Goal: Use online tool/utility

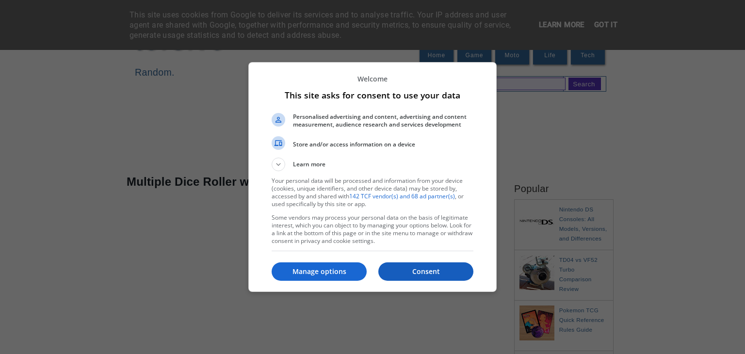
click at [427, 270] on p "Consent" at bounding box center [425, 272] width 95 height 10
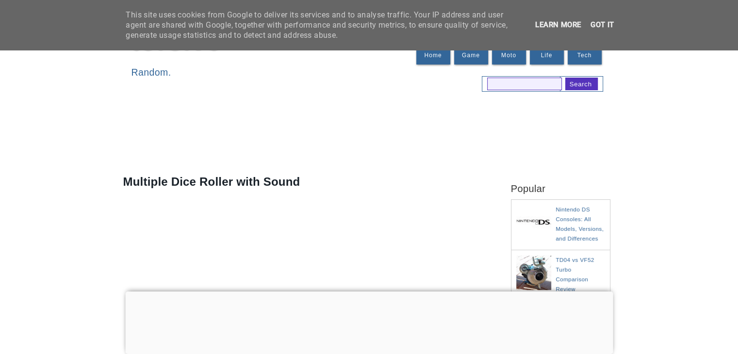
click at [361, 291] on div at bounding box center [368, 291] width 487 height 0
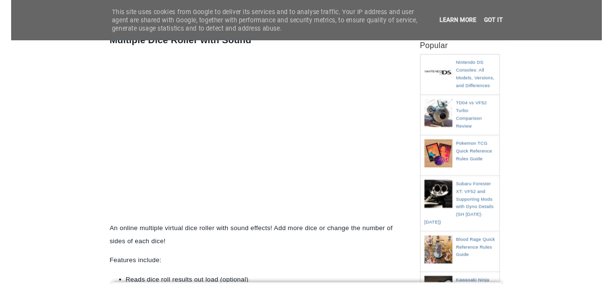
scroll to position [145, 0]
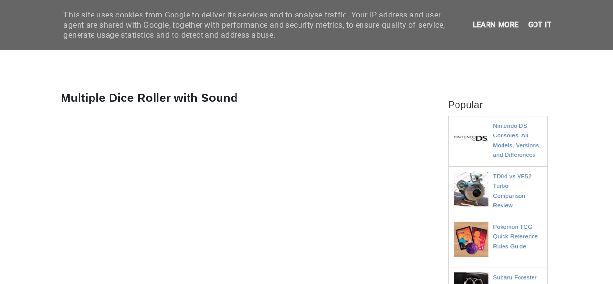
scroll to position [85, 0]
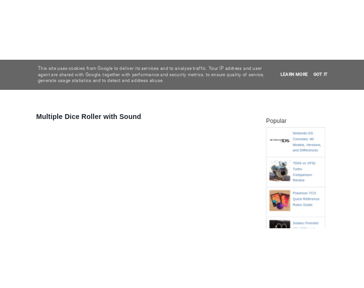
scroll to position [85, 0]
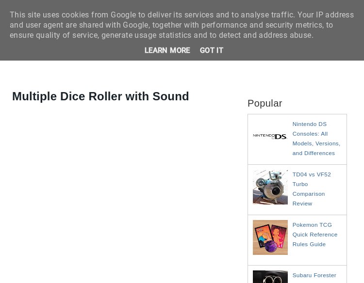
click at [233, 79] on div "Multiple Dice Roller with Sound An online multiple virtual dice roller with sou…" at bounding box center [121, 79] width 223 height 0
